Goal: Task Accomplishment & Management: Use online tool/utility

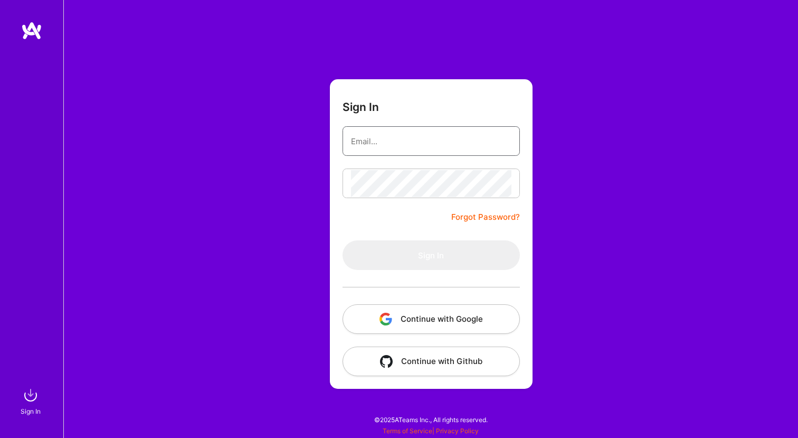
type input "[EMAIL_ADDRESS][DOMAIN_NAME]"
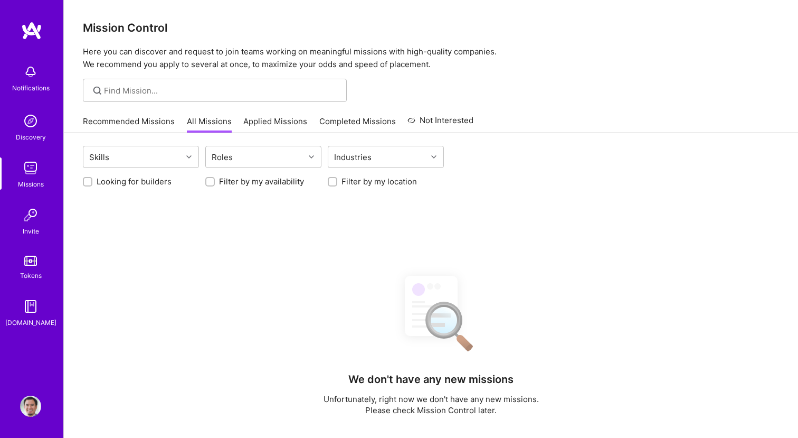
click at [146, 120] on link "Recommended Missions" at bounding box center [129, 124] width 92 height 17
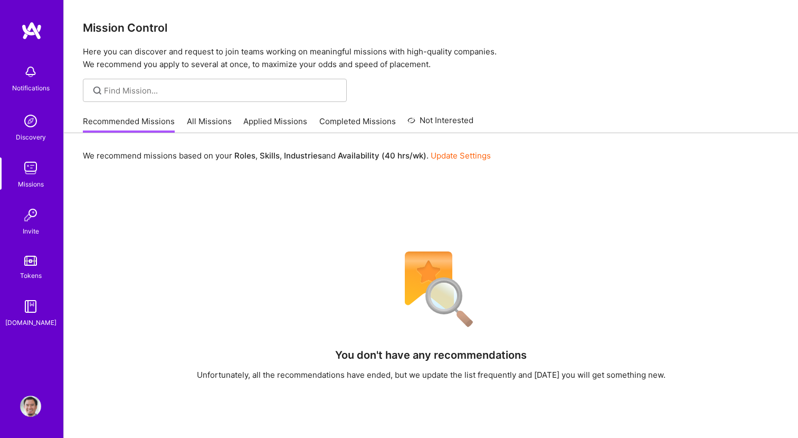
click at [197, 121] on link "All Missions" at bounding box center [209, 124] width 45 height 17
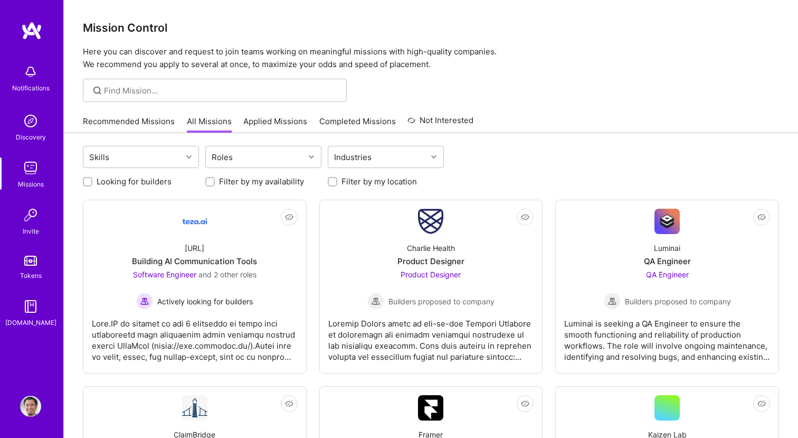
click at [268, 181] on label "Filter by my availability" at bounding box center [261, 181] width 85 height 11
click at [215, 181] on input "Filter by my availability" at bounding box center [210, 181] width 7 height 7
checkbox input "true"
click at [347, 181] on label "Filter by my location" at bounding box center [379, 181] width 75 height 11
click at [337, 181] on input "Filter by my location" at bounding box center [333, 181] width 7 height 7
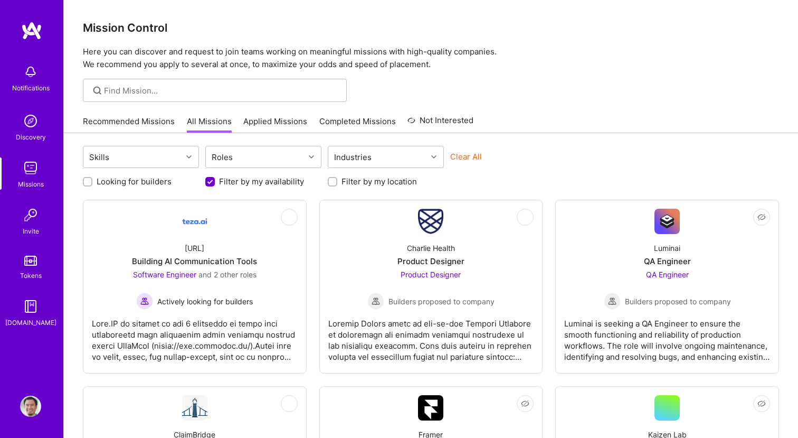
checkbox input "true"
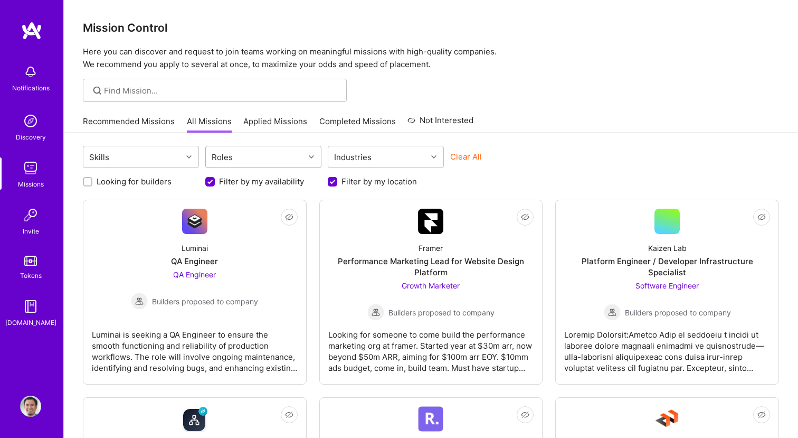
click at [249, 159] on div "Roles" at bounding box center [255, 156] width 99 height 21
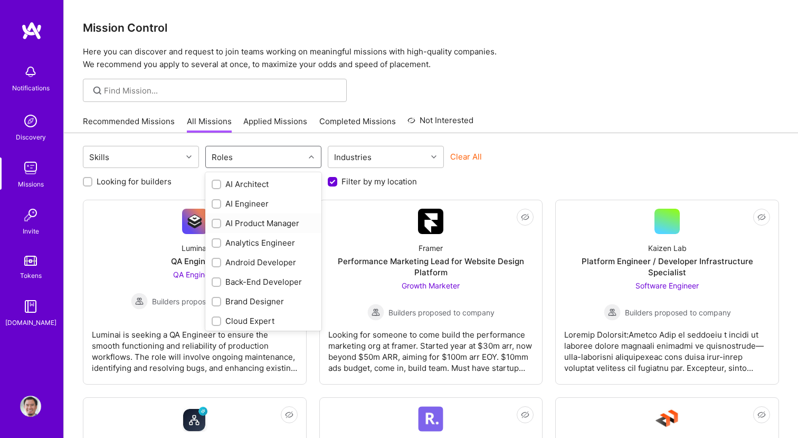
click at [259, 223] on div "AI Product Manager" at bounding box center [263, 222] width 103 height 11
checkbox input "true"
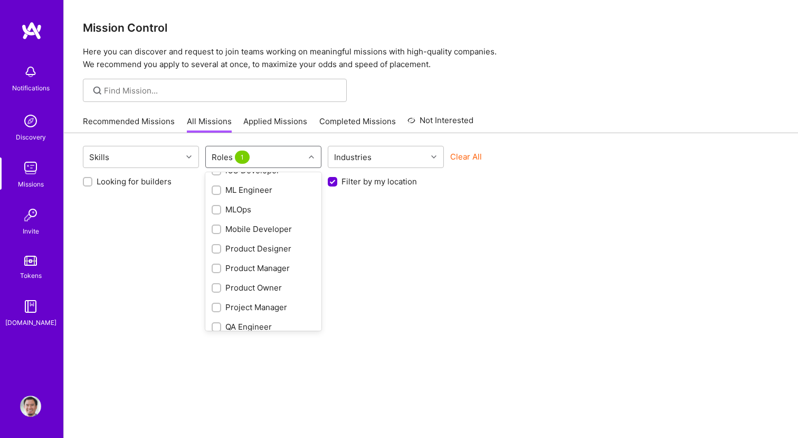
scroll to position [369, 0]
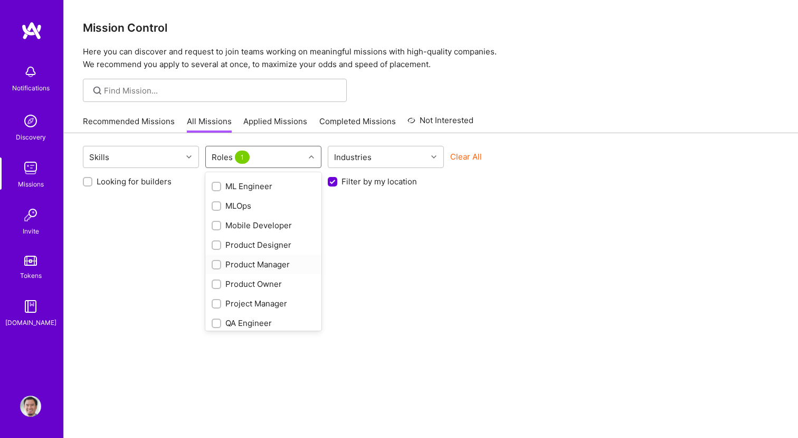
click at [252, 266] on div "Product Manager" at bounding box center [263, 264] width 103 height 11
checkbox input "true"
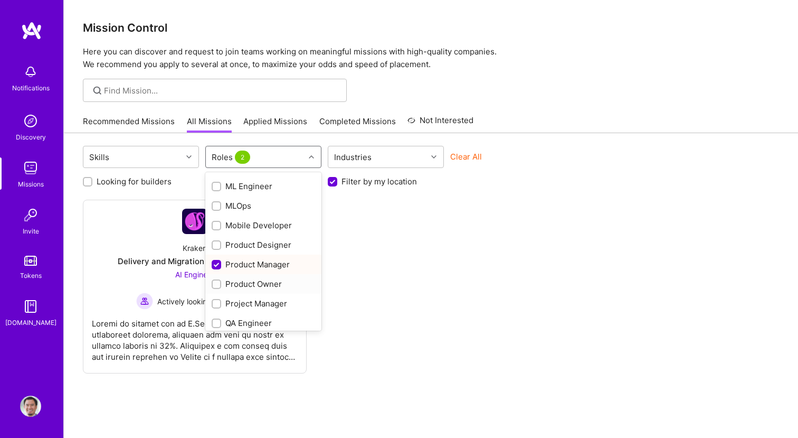
click at [253, 281] on div "Product Owner" at bounding box center [263, 283] width 103 height 11
checkbox input "true"
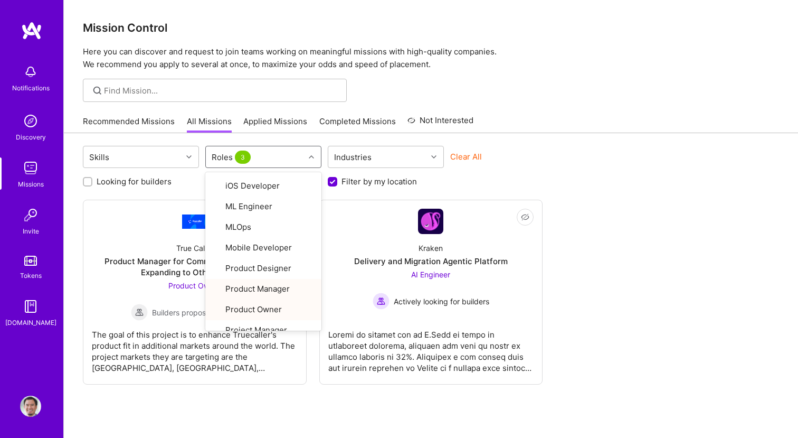
click at [601, 281] on div "Not Interested True Caller Product Manager for Communication Company Expanding …" at bounding box center [431, 292] width 696 height 185
